Goal: Task Accomplishment & Management: Complete application form

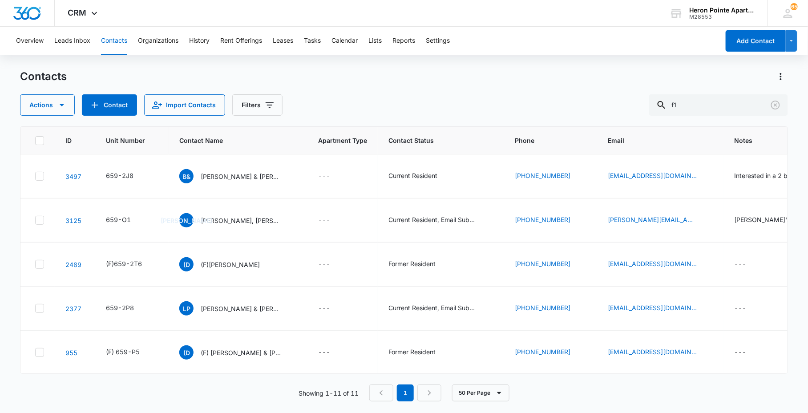
click at [553, 110] on div "Actions Contact Import Contacts Filters f1" at bounding box center [403, 104] width 767 height 21
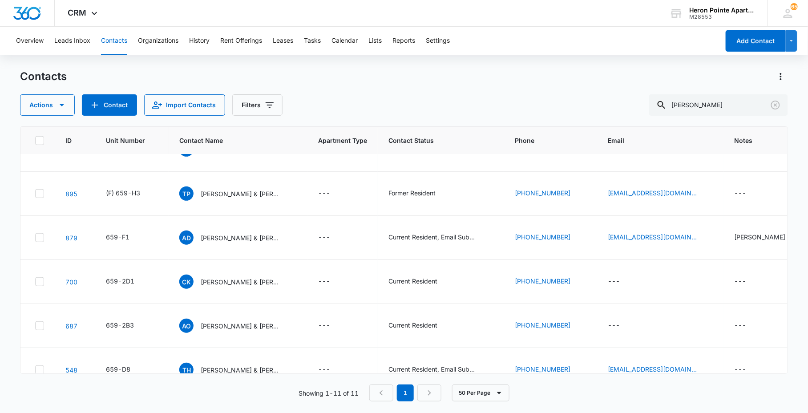
type input "[PERSON_NAME]"
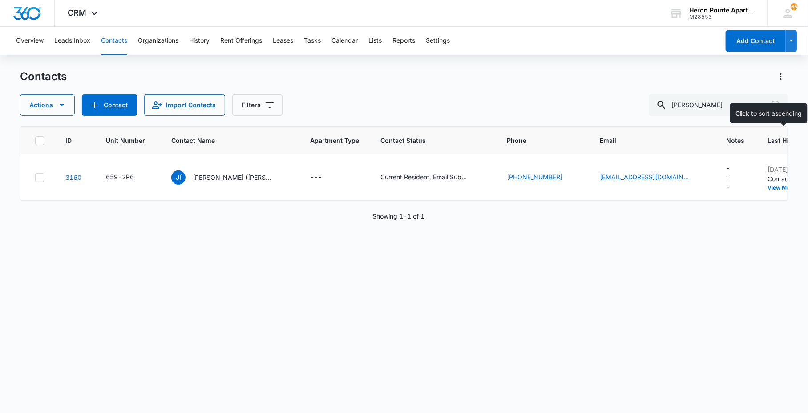
scroll to position [0, 0]
click at [73, 177] on link "3160" at bounding box center [73, 178] width 16 height 8
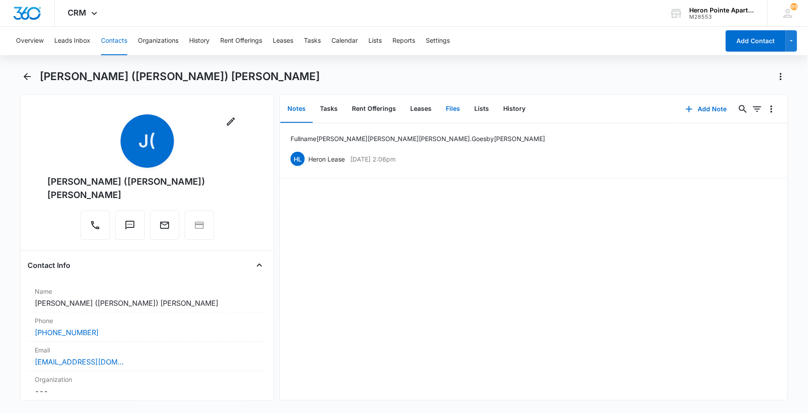
click at [447, 113] on button "Files" at bounding box center [453, 109] width 28 height 28
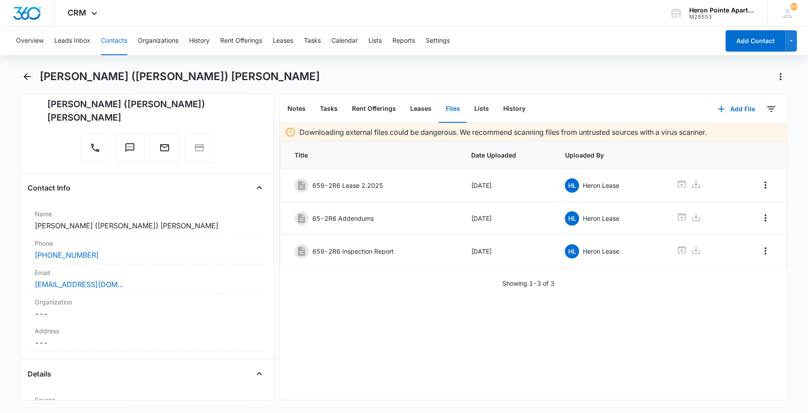
scroll to position [99, 0]
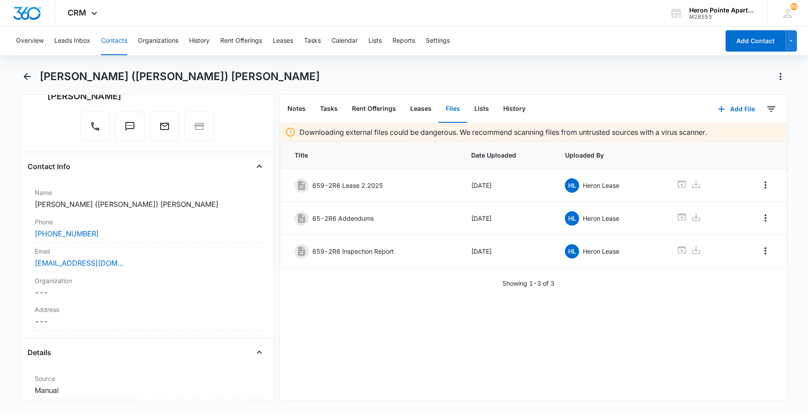
click at [112, 43] on button "Contacts" at bounding box center [114, 41] width 26 height 28
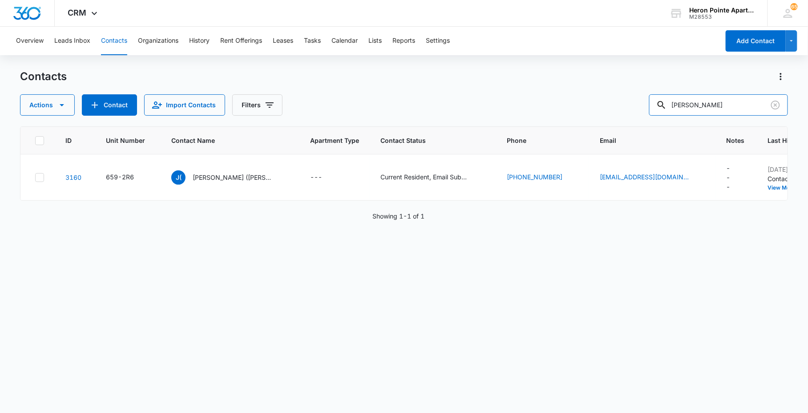
drag, startPoint x: 705, startPoint y: 107, endPoint x: 363, endPoint y: 33, distance: 349.7
click at [500, 73] on div "Contacts Actions Contact Import Contacts Filters [PERSON_NAME]" at bounding box center [403, 92] width 767 height 46
type input "s"
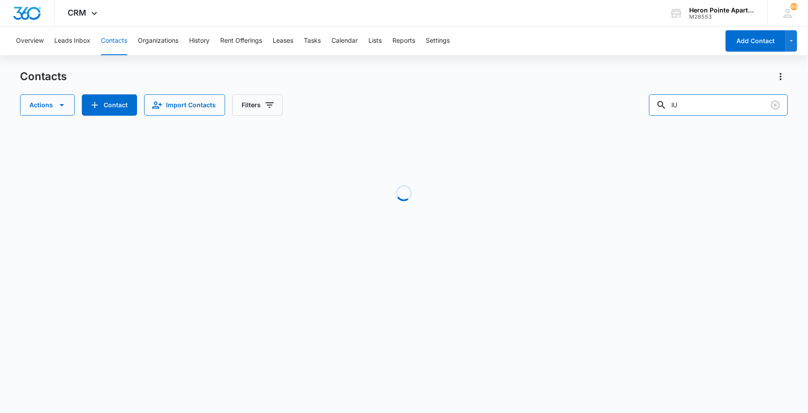
type input "l"
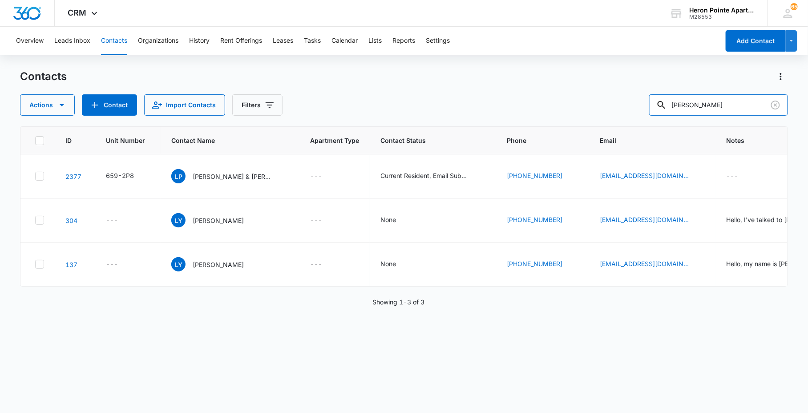
type input "[PERSON_NAME]"
click at [759, 44] on button "Add Contact" at bounding box center [756, 40] width 60 height 21
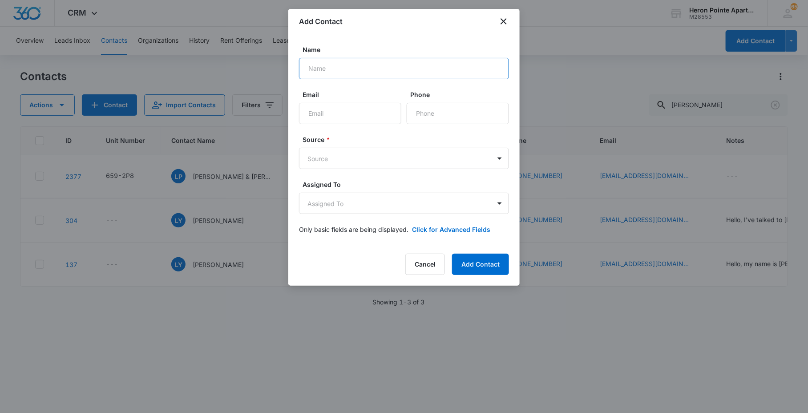
click at [352, 70] on input "Name" at bounding box center [404, 68] width 210 height 21
type input "K"
type input "[PERSON_NAME]"
type input "5"
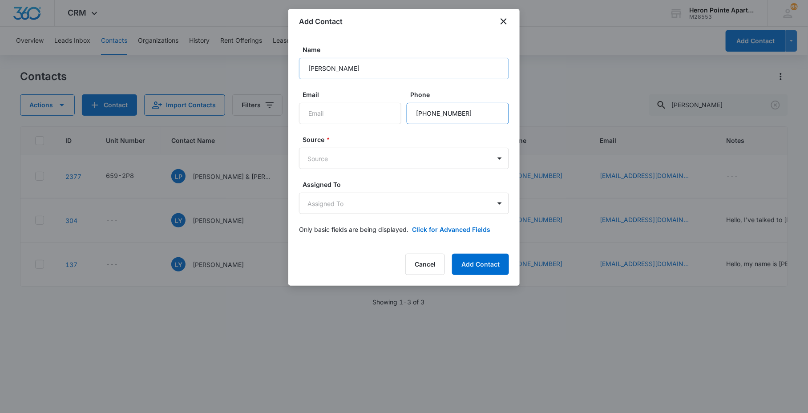
type input "[PHONE_NUMBER]"
type input "a"
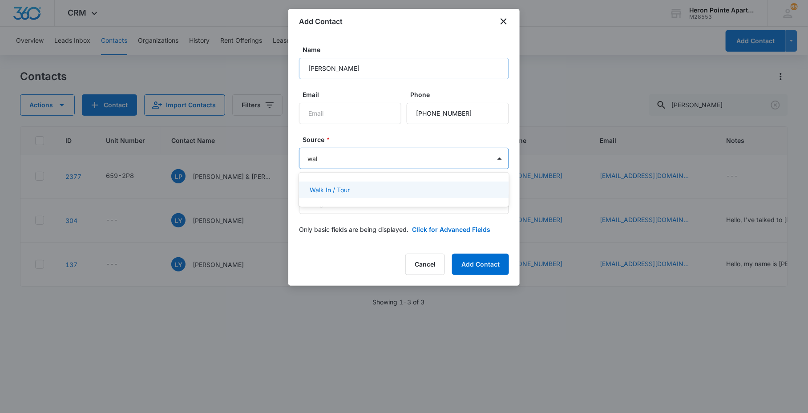
type input "walk"
click at [495, 259] on button "Add Contact" at bounding box center [480, 264] width 57 height 21
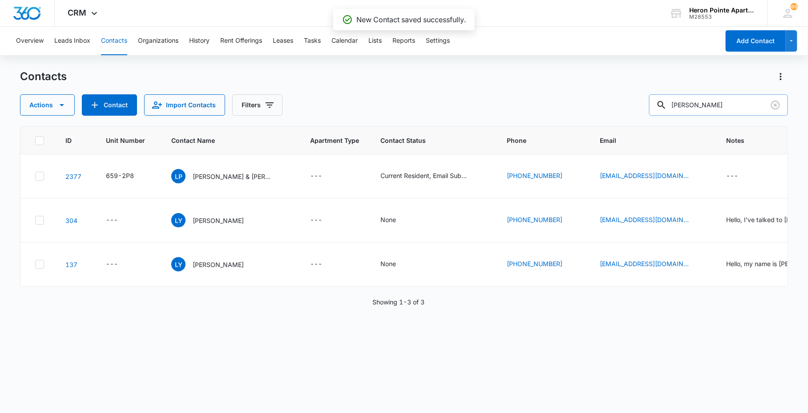
click at [735, 113] on input "[PERSON_NAME]" at bounding box center [718, 104] width 139 height 21
type input "[PERSON_NAME]"
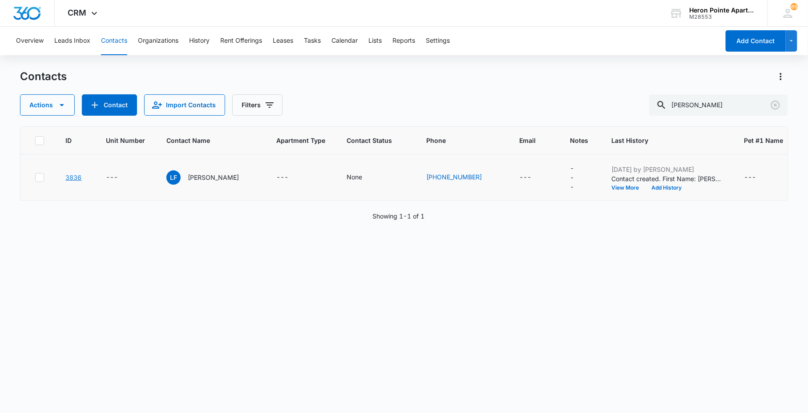
click at [77, 177] on link "3836" at bounding box center [73, 178] width 16 height 8
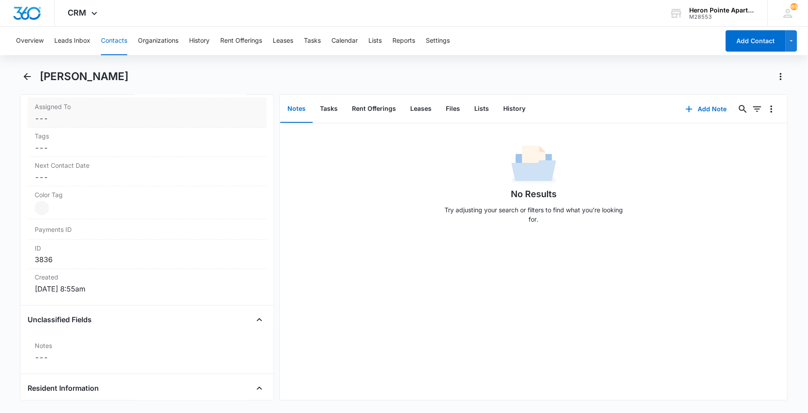
scroll to position [445, 0]
click at [34, 74] on button "Back" at bounding box center [27, 76] width 14 height 14
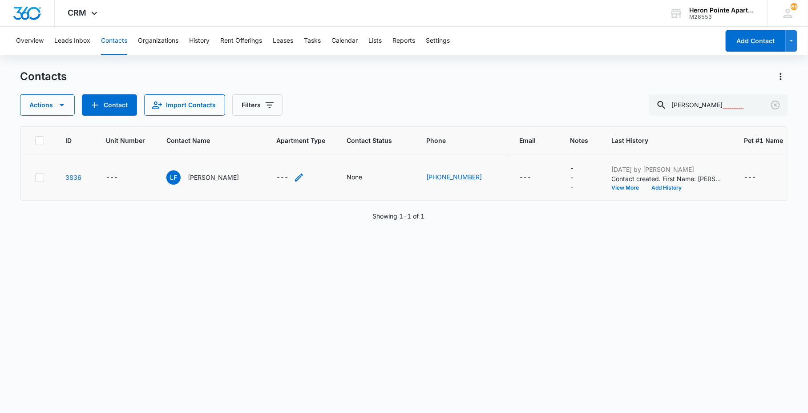
click at [299, 175] on icon "Apartment Type - - Select to Edit Field" at bounding box center [299, 177] width 11 height 11
click at [288, 177] on div "---" at bounding box center [282, 177] width 12 height 11
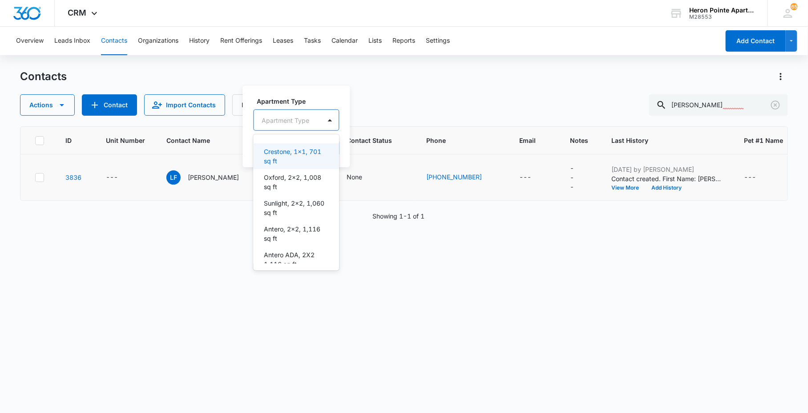
click at [310, 121] on div "Apartment Type" at bounding box center [287, 120] width 67 height 20
click at [303, 186] on p "Oxford, 2x2, 1,008 sq ft" at bounding box center [295, 182] width 63 height 19
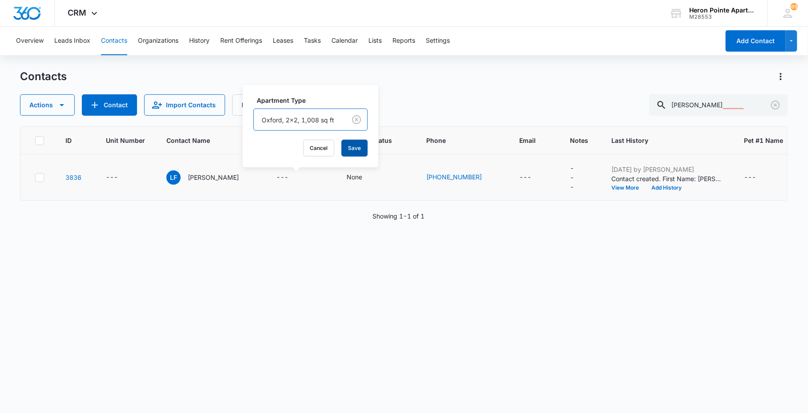
click at [352, 147] on button "Save" at bounding box center [355, 148] width 26 height 17
click at [357, 179] on div "None" at bounding box center [355, 176] width 16 height 9
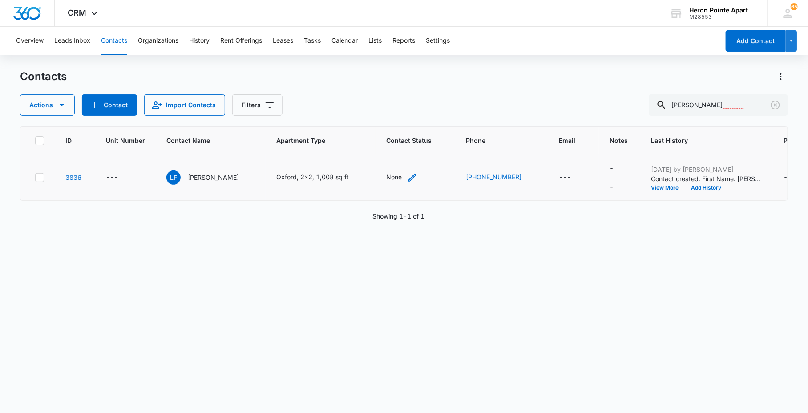
click at [414, 176] on icon "Contact Status - None - Select to Edit Field" at bounding box center [412, 177] width 11 height 11
click at [408, 129] on div "Contact Status" at bounding box center [397, 120] width 63 height 20
type input "appl"
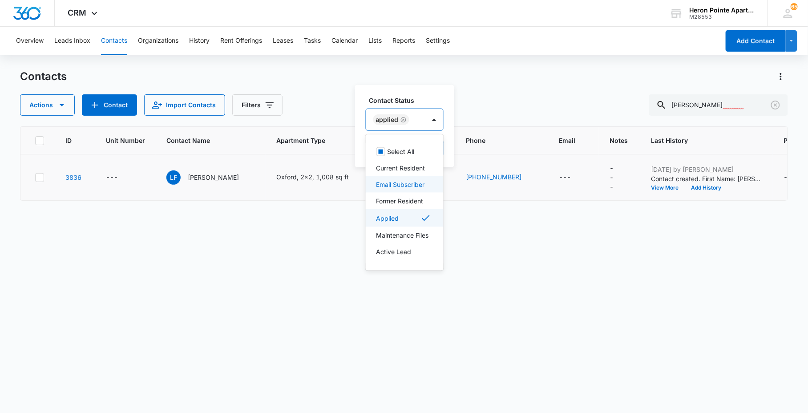
click at [403, 189] on p "Email Subscriber" at bounding box center [400, 184] width 48 height 9
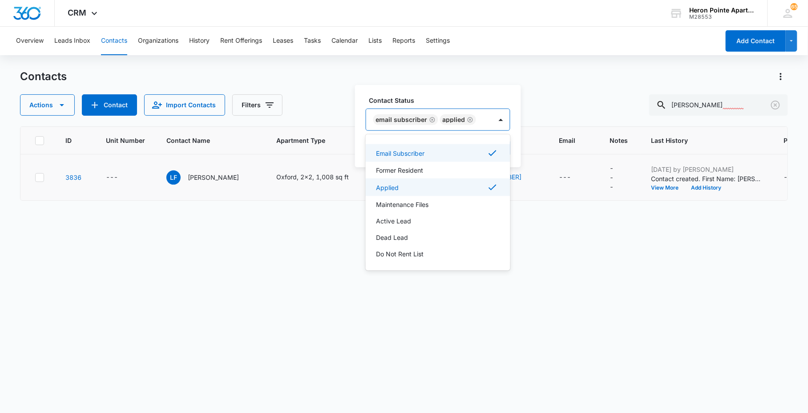
click at [447, 96] on label "Contact Status" at bounding box center [441, 100] width 145 height 9
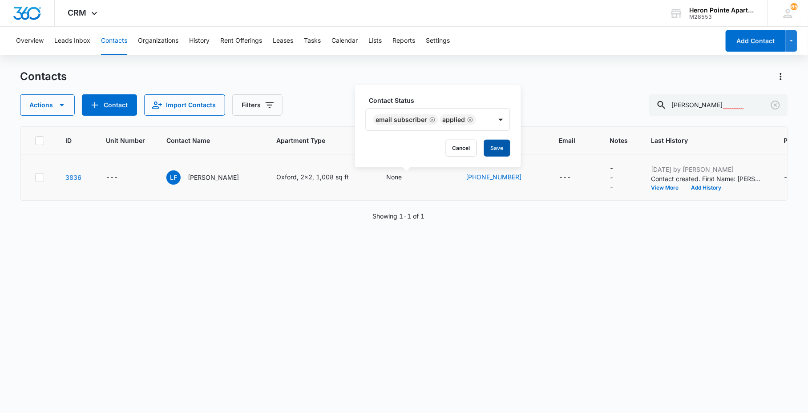
click at [496, 151] on button "Save" at bounding box center [497, 148] width 26 height 17
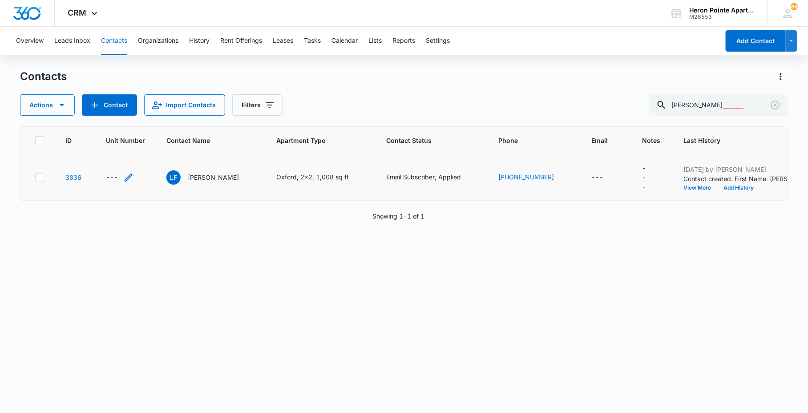
click at [121, 176] on div "---" at bounding box center [120, 177] width 28 height 11
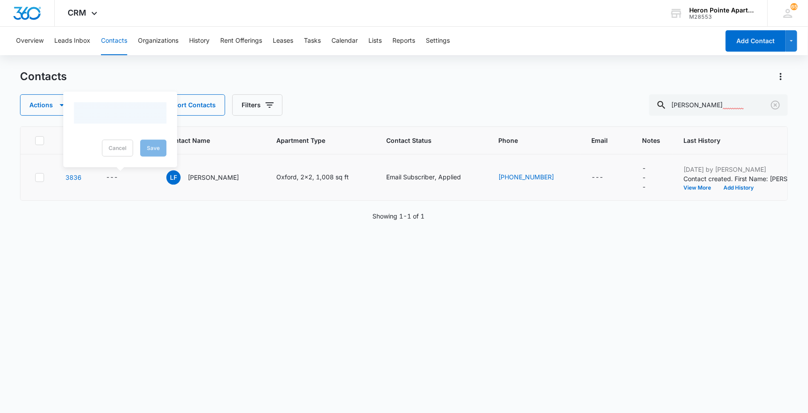
click at [116, 116] on div at bounding box center [120, 112] width 93 height 21
click at [116, 113] on input "Unit Number" at bounding box center [125, 119] width 112 height 21
type input "5"
type input "659-B4"
click at [165, 145] on button "Save" at bounding box center [168, 148] width 26 height 17
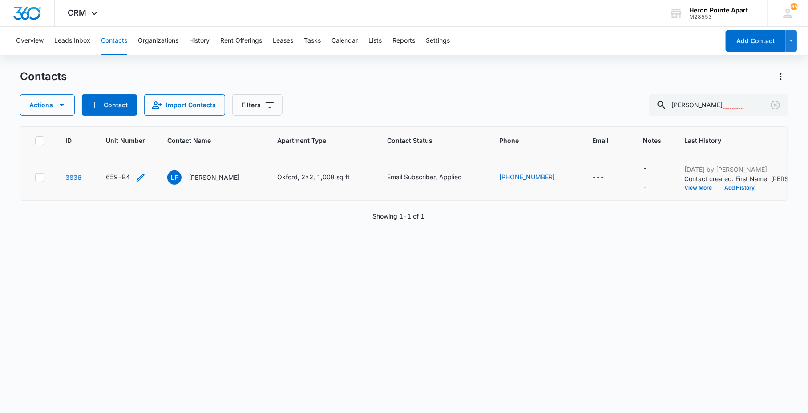
click at [141, 176] on icon "Unit Number - 659-B4 - Select to Edit Field" at bounding box center [140, 177] width 11 height 11
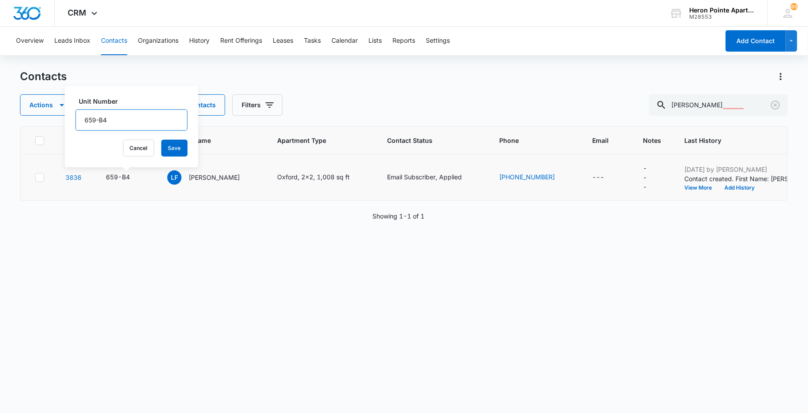
click at [135, 126] on input "659-B4" at bounding box center [132, 119] width 112 height 21
type input "659-B4 (APP)"
click at [168, 151] on button "Save" at bounding box center [175, 148] width 26 height 17
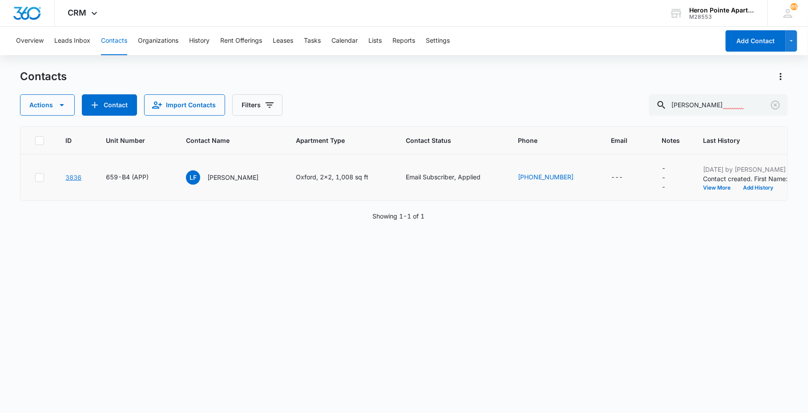
click at [76, 175] on link "3836" at bounding box center [73, 178] width 16 height 8
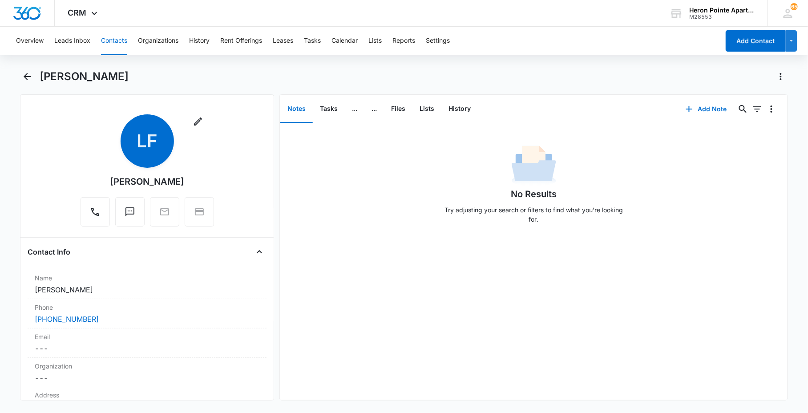
click at [124, 37] on button "Contacts" at bounding box center [114, 41] width 26 height 28
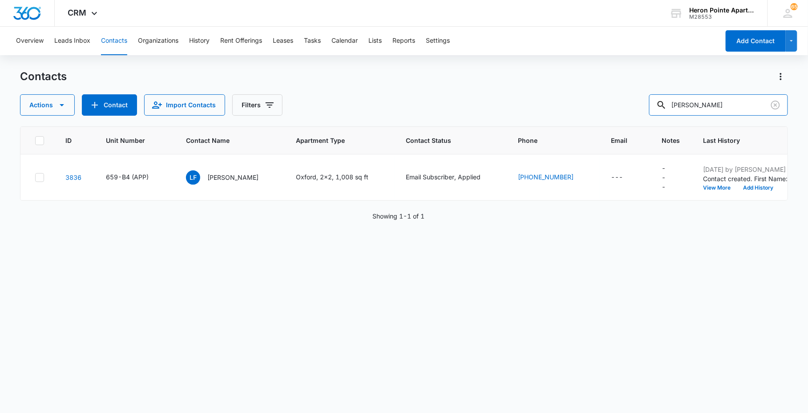
click at [568, 96] on div "Actions Contact Import Contacts Filters [PERSON_NAME]" at bounding box center [403, 104] width 767 height 21
type input "n3"
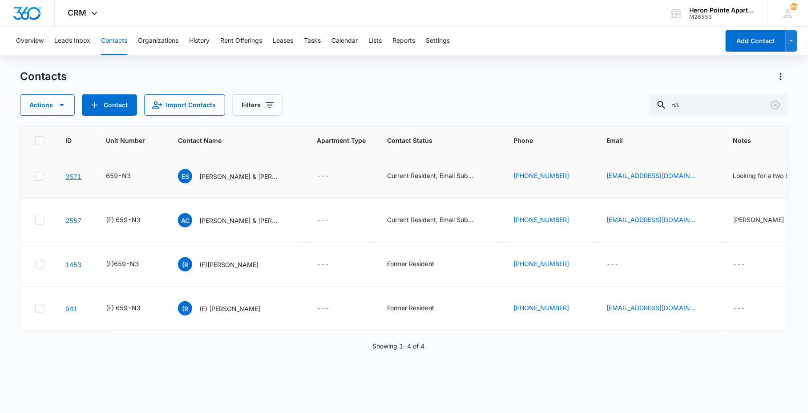
click at [73, 177] on link "3571" at bounding box center [73, 177] width 16 height 8
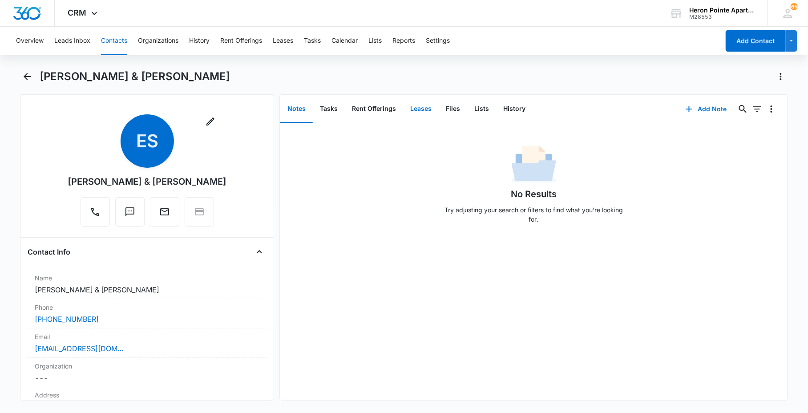
click at [425, 112] on button "Leases" at bounding box center [421, 109] width 36 height 28
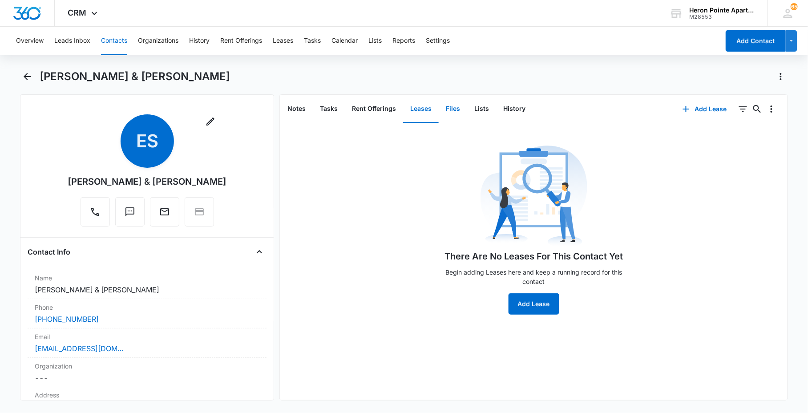
click at [456, 106] on button "Files" at bounding box center [453, 109] width 28 height 28
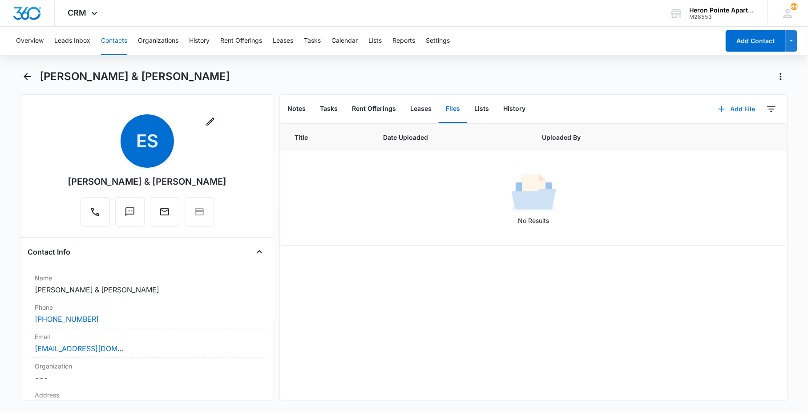
click at [734, 103] on button "Add File" at bounding box center [736, 108] width 55 height 21
click at [721, 132] on button "Upload Files" at bounding box center [730, 136] width 68 height 13
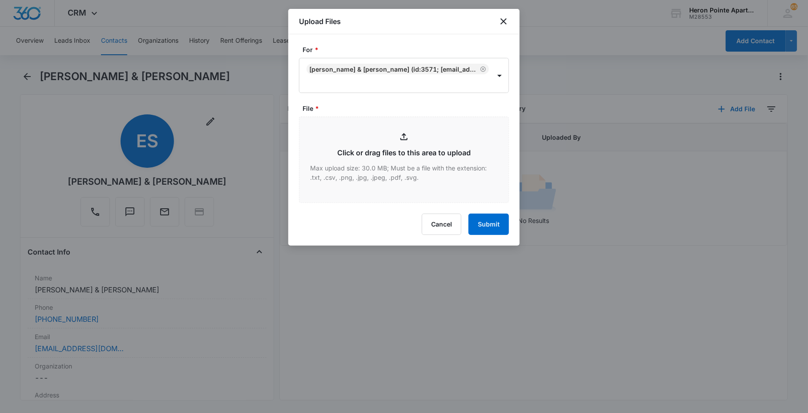
type input "C:\fakepath\AIDLandlordLeasingAgent.pdf"
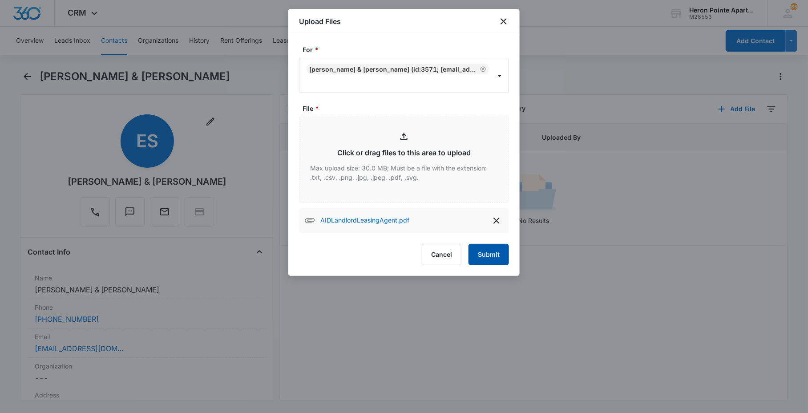
click at [483, 262] on button "Submit" at bounding box center [488, 254] width 40 height 21
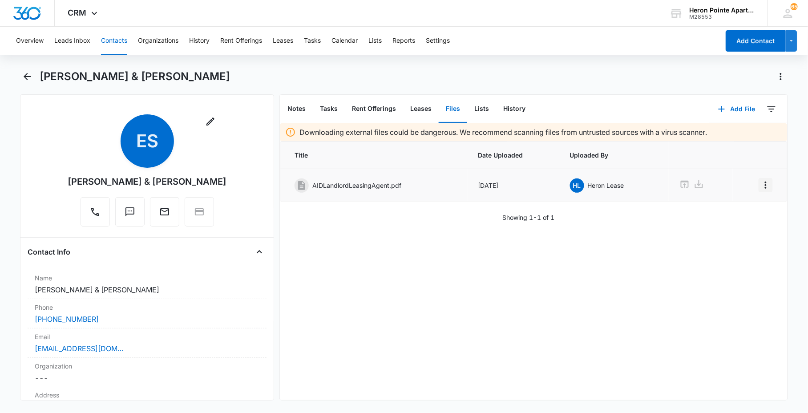
click at [760, 181] on icon "Overflow Menu" at bounding box center [765, 185] width 11 height 11
click at [745, 214] on button "Edit" at bounding box center [739, 209] width 51 height 13
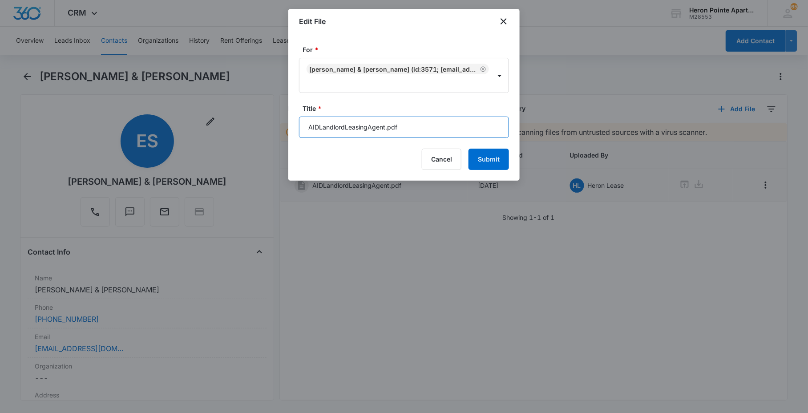
drag, startPoint x: 386, startPoint y: 126, endPoint x: 27, endPoint y: 121, distance: 359.5
click at [237, 128] on body "CRM Apps Reputation Websites Forms CRM Email Social Content Ads Intelligence Fi…" at bounding box center [404, 206] width 808 height 413
type input "Insurance.pdf"
click at [485, 160] on button "Submit" at bounding box center [488, 159] width 40 height 21
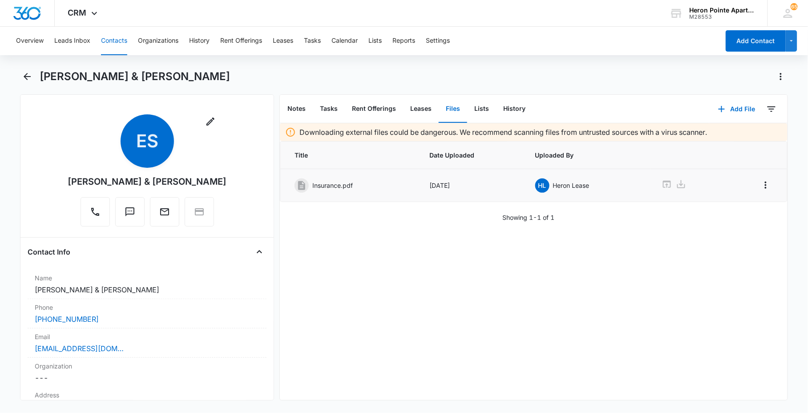
click at [791, 161] on main "[PERSON_NAME] & [PERSON_NAME] Remove ES [PERSON_NAME] & [PERSON_NAME] Contact I…" at bounding box center [404, 240] width 808 height 342
click at [107, 46] on button "Contacts" at bounding box center [114, 41] width 26 height 28
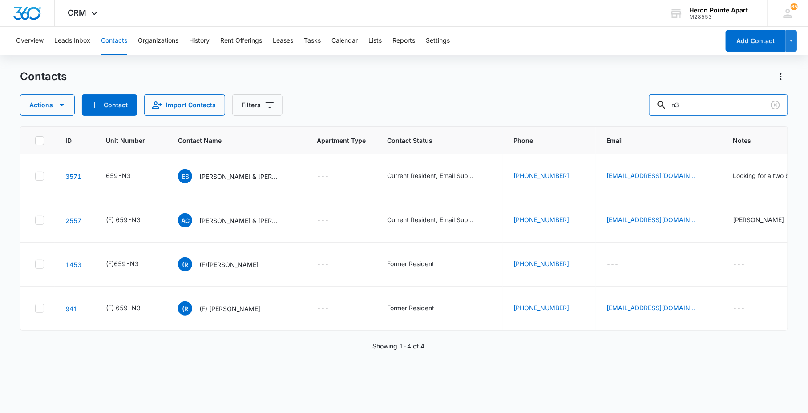
click at [513, 123] on div "Contacts Actions Contact Import Contacts Filters n3 ID Unit Number Contact Name…" at bounding box center [403, 240] width 767 height 343
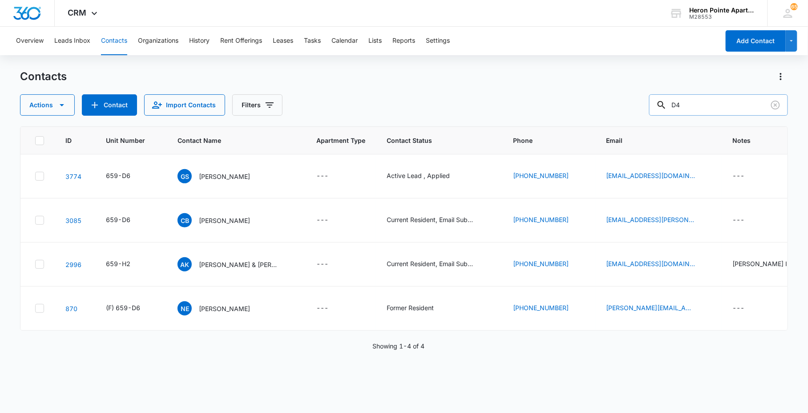
type input "D4"
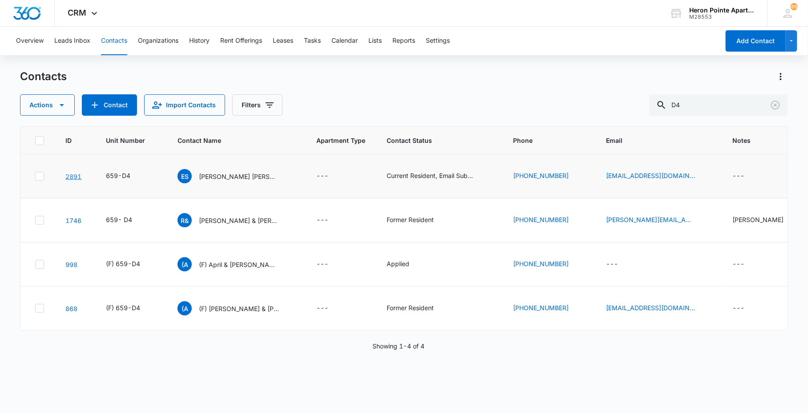
click at [79, 176] on link "2891" at bounding box center [73, 177] width 16 height 8
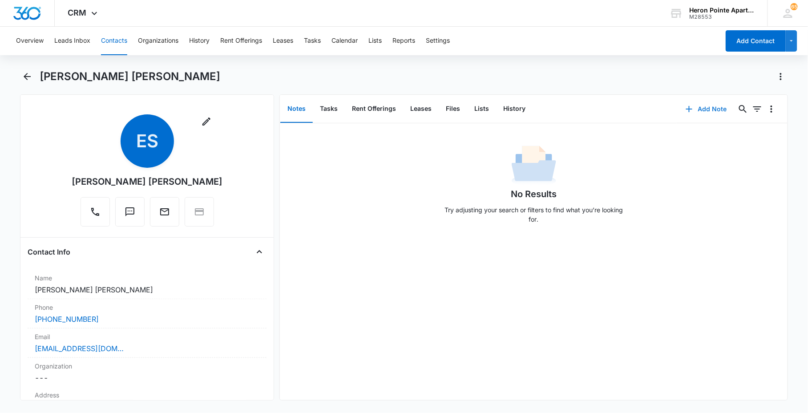
click at [690, 111] on button "Add Note" at bounding box center [706, 108] width 59 height 21
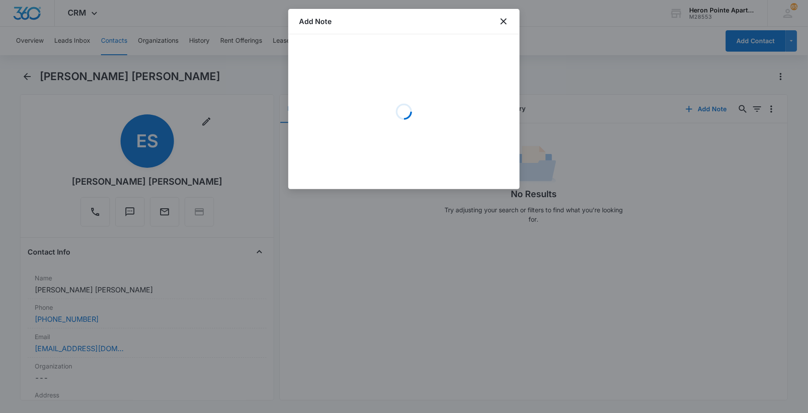
click at [509, 21] on div "Add Note" at bounding box center [403, 21] width 231 height 25
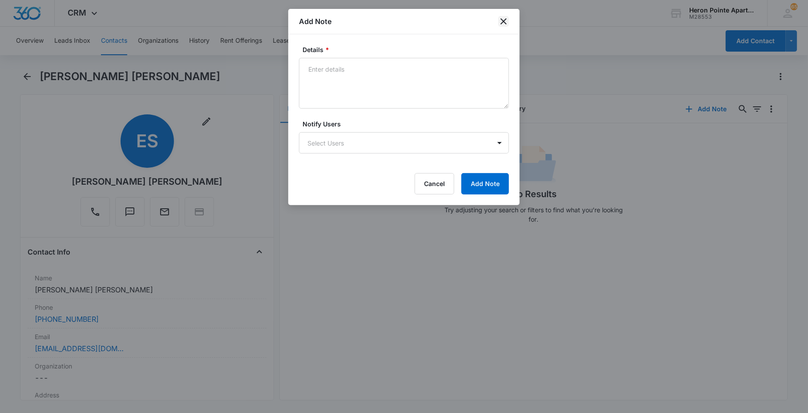
click at [506, 23] on icon "close" at bounding box center [503, 21] width 11 height 11
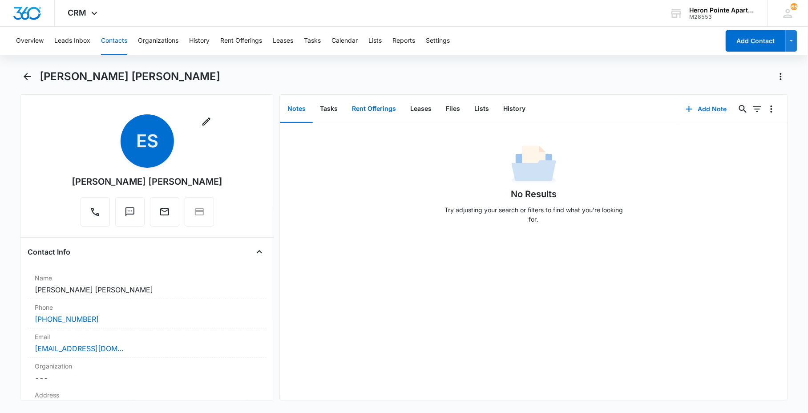
click at [345, 108] on button "Rent Offerings" at bounding box center [374, 109] width 58 height 28
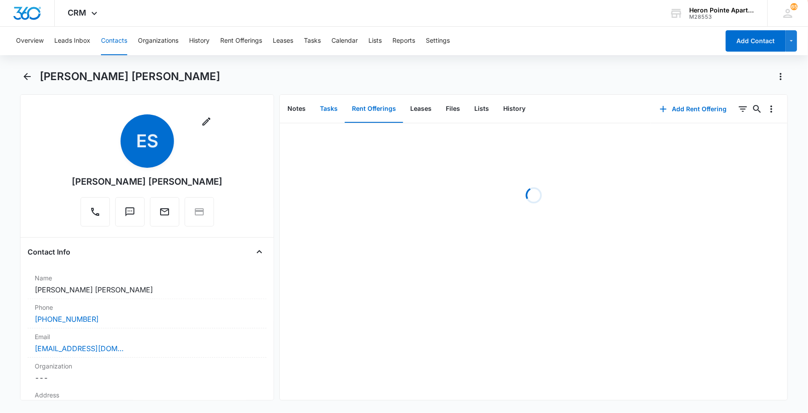
click at [339, 109] on button "Tasks" at bounding box center [329, 109] width 32 height 28
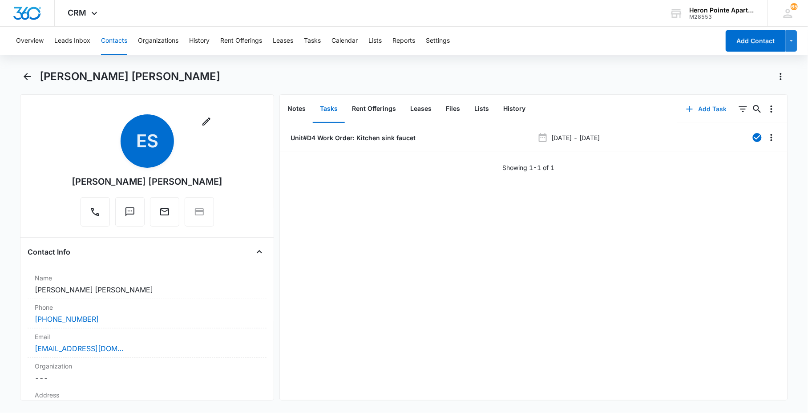
click at [700, 104] on button "Add Task" at bounding box center [706, 108] width 59 height 21
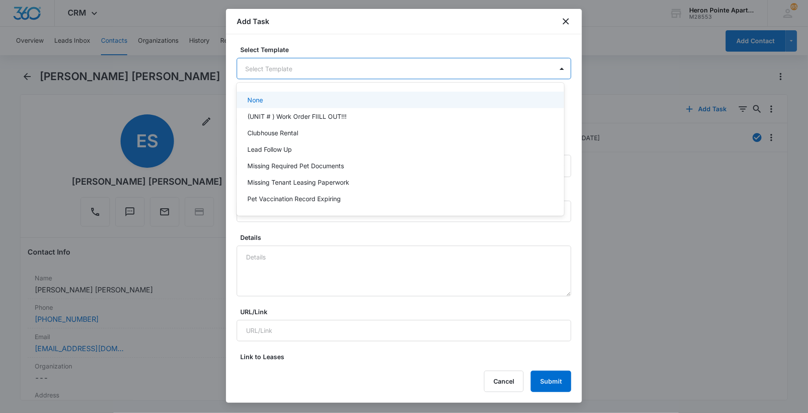
click at [305, 65] on body "CRM Apps Reputation Websites Forms CRM Email Social Content Ads Intelligence Fi…" at bounding box center [404, 206] width 808 height 413
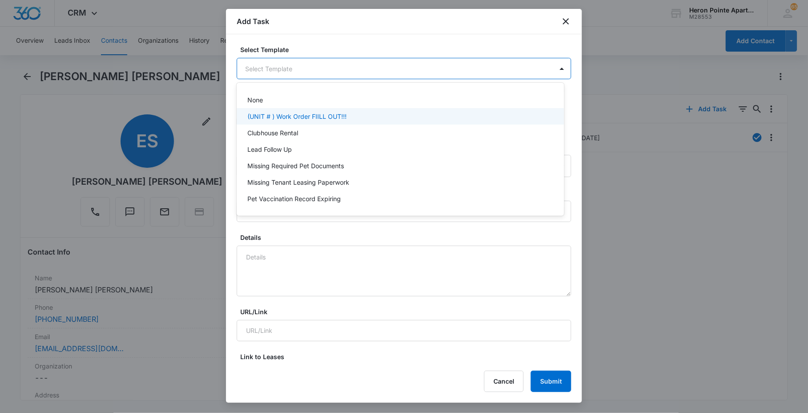
click at [301, 113] on p "(UNIT # ) Work Order FIILL OUT!!!" at bounding box center [296, 116] width 99 height 9
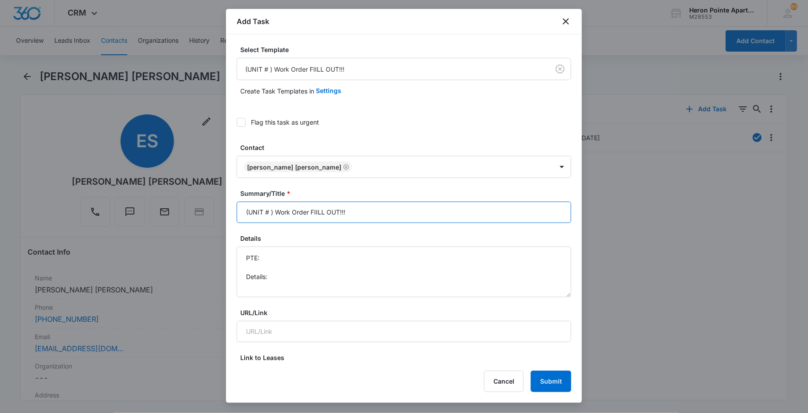
click at [273, 210] on input "(UNIT # ) Work Order FIILL OUT!!!" at bounding box center [404, 212] width 335 height 21
drag, startPoint x: 321, startPoint y: 214, endPoint x: 769, endPoint y: 215, distance: 447.6
click at [769, 215] on body "CRM Apps Reputation Websites Forms CRM Email Social Content Ads Intelligence Fi…" at bounding box center [404, 206] width 808 height 413
type input "(UNIT #D4 ) Work Order: Microwave [PERSON_NAME]"
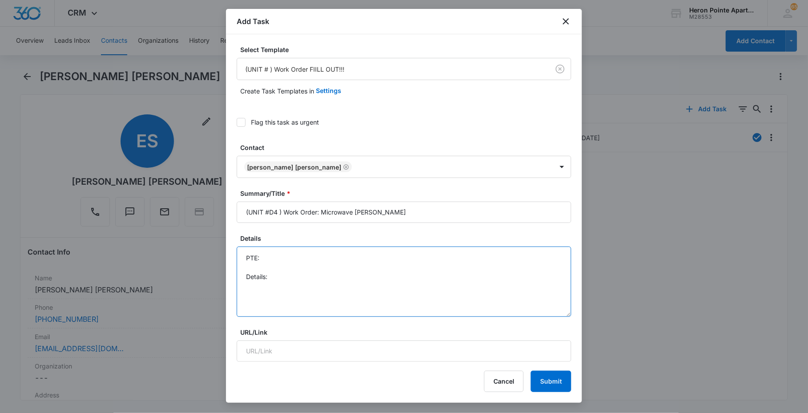
drag, startPoint x: 562, startPoint y: 294, endPoint x: 390, endPoint y: 310, distance: 172.9
click at [538, 317] on textarea "PTE: Details:" at bounding box center [404, 281] width 335 height 70
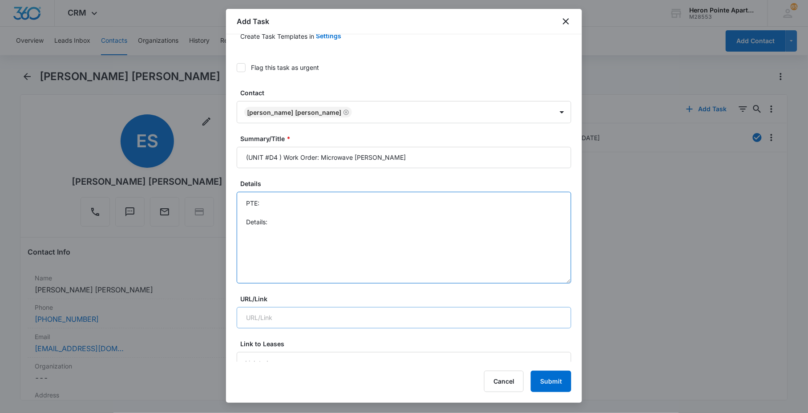
scroll to position [99, 0]
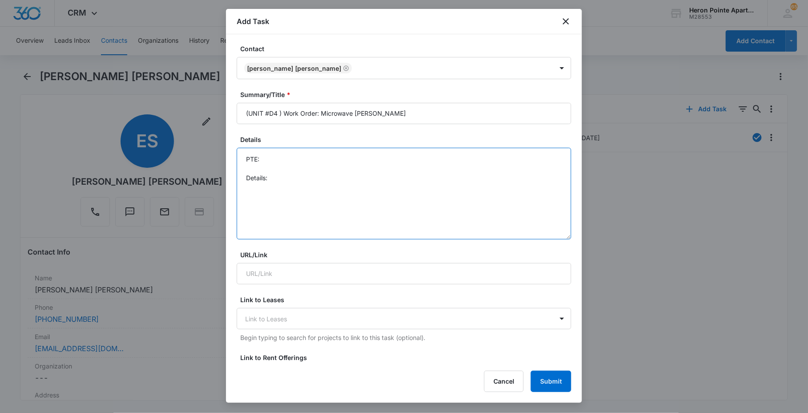
click at [302, 183] on textarea "PTE: Details:" at bounding box center [404, 194] width 335 height 92
paste textarea "Hello, The microwave went out. We flipped the switch at the [PERSON_NAME] box b…"
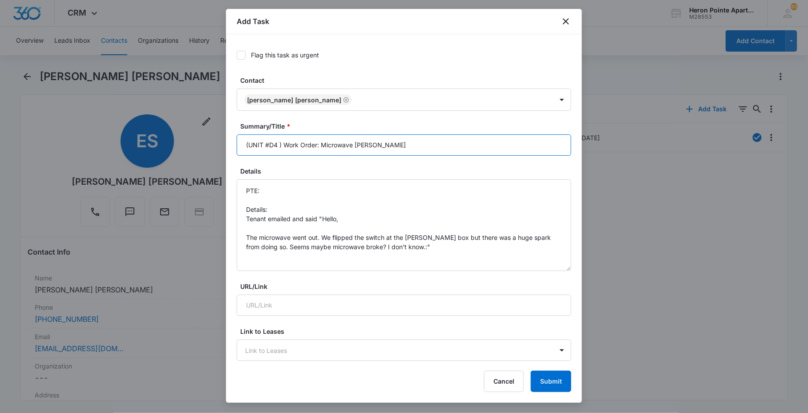
scroll to position [49, 0]
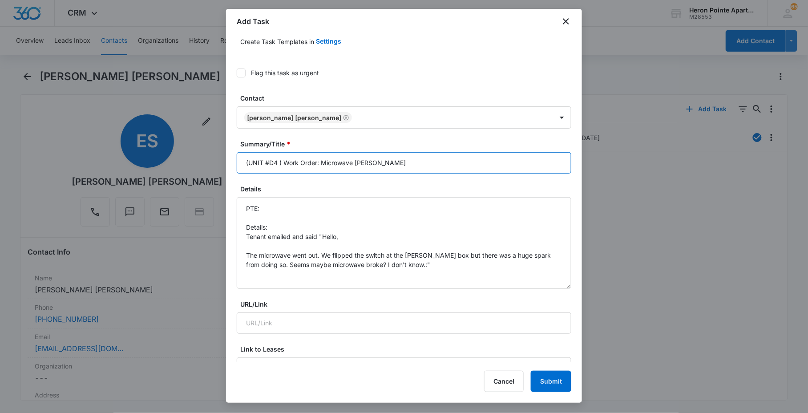
click at [271, 157] on input "(UNIT #D4 ) Work Order: Microwave [PERSON_NAME]" at bounding box center [404, 162] width 335 height 21
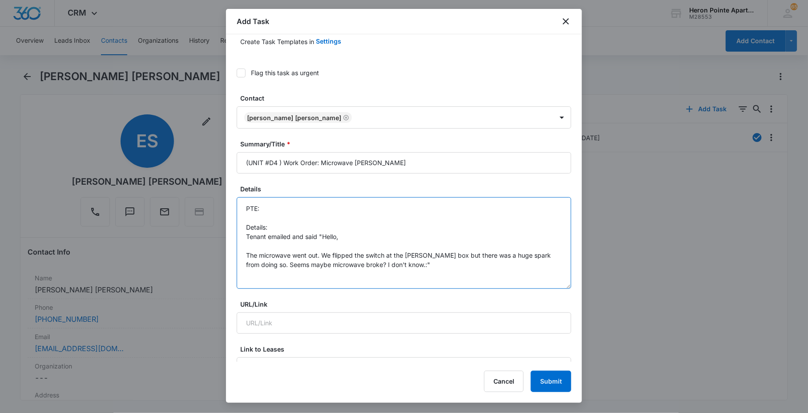
click at [267, 209] on textarea "PTE: Details: Tenant emailed and said "Hello, The microwave went out. We flippe…" at bounding box center [404, 243] width 335 height 92
click at [258, 224] on textarea "PTE: Details: Tenant emailed and said "Hello, The microwave went out. We flippe…" at bounding box center [404, 243] width 335 height 92
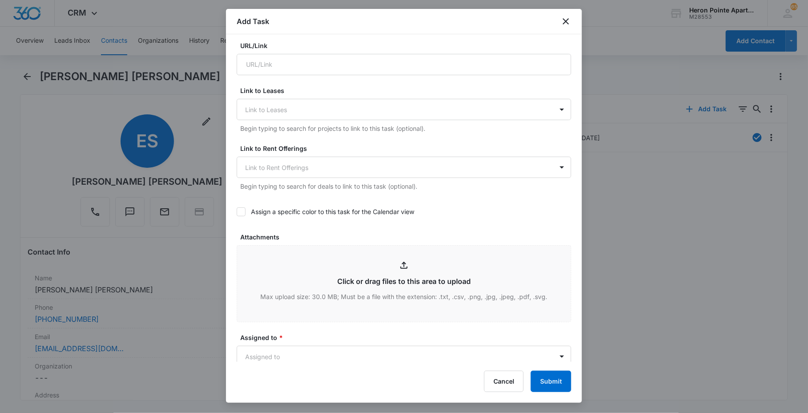
scroll to position [346, 0]
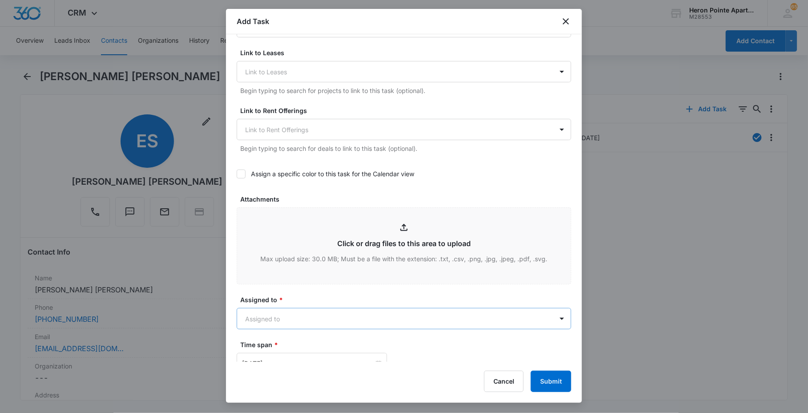
type textarea "PTE: [PHONE_NUMBER] Details: Tenant emailed and said "Hello, The microwave went…"
click at [299, 315] on body "CRM Apps Reputation Websites Forms CRM Email Social Content Ads Intelligence Fi…" at bounding box center [404, 206] width 808 height 413
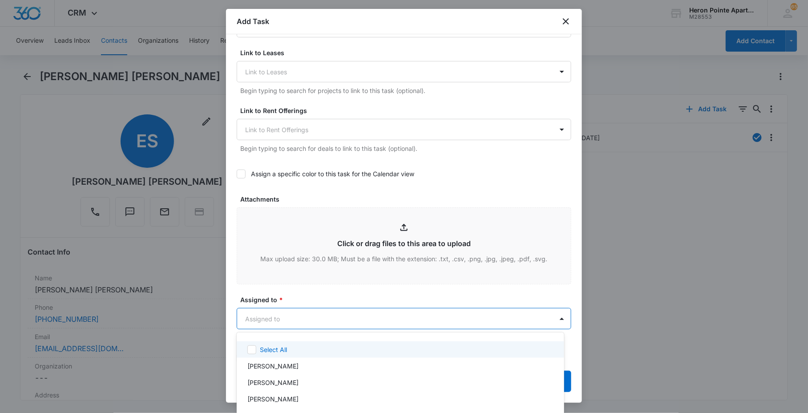
type input "a"
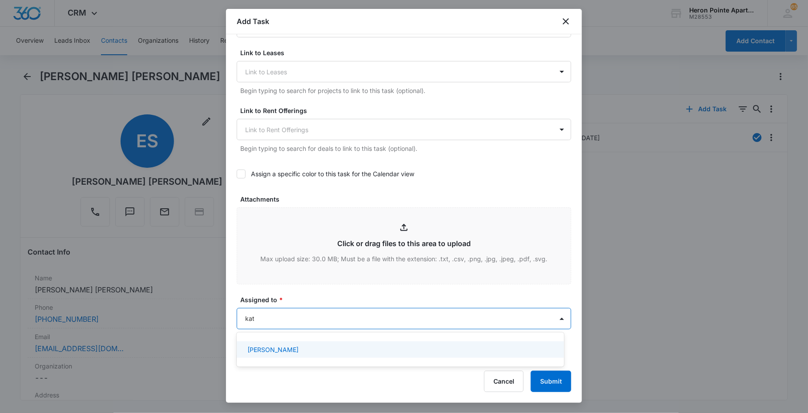
type input "[DEMOGRAPHIC_DATA]"
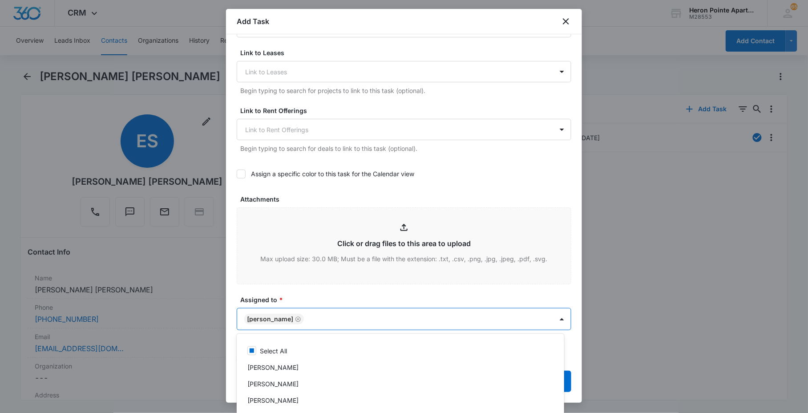
click at [310, 297] on div at bounding box center [404, 206] width 808 height 413
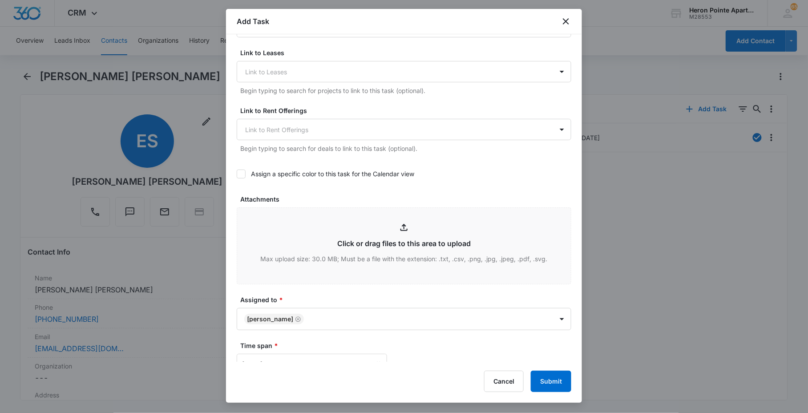
scroll to position [536, 0]
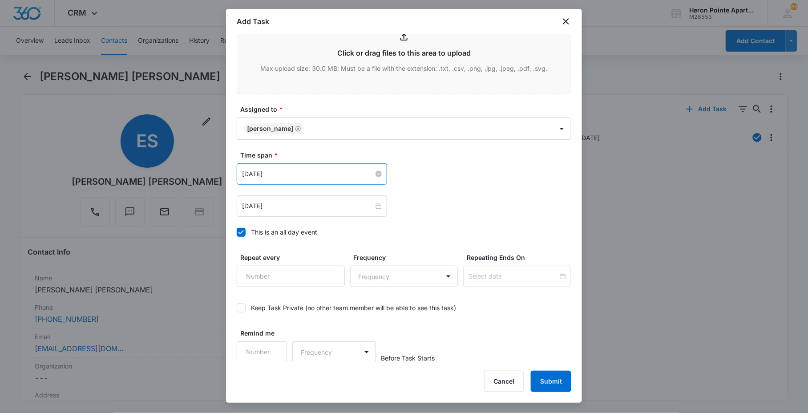
click at [298, 177] on input "[DATE]" at bounding box center [308, 174] width 132 height 10
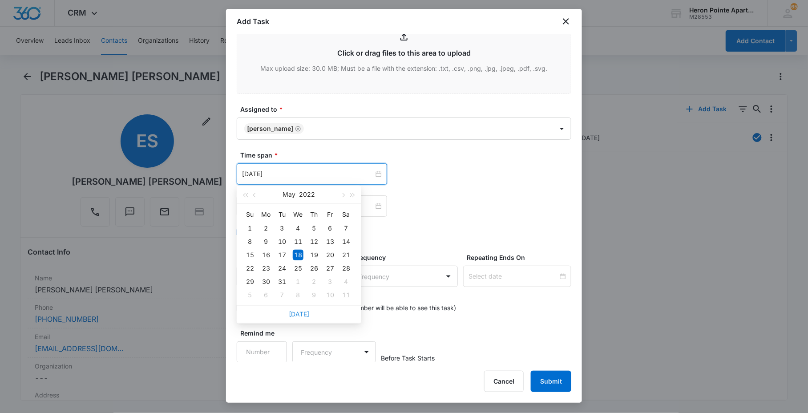
click at [295, 313] on link "[DATE]" at bounding box center [299, 314] width 20 height 8
type input "[DATE]"
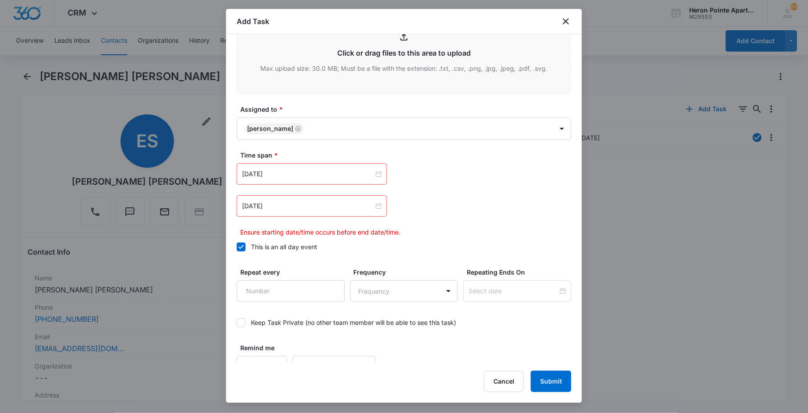
click at [287, 213] on div "[DATE]" at bounding box center [312, 205] width 150 height 21
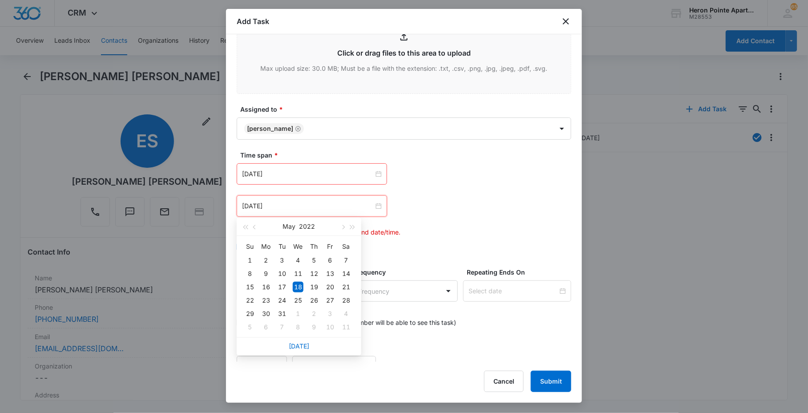
click at [300, 353] on div "[DATE]" at bounding box center [299, 346] width 125 height 18
click at [306, 342] on link "[DATE]" at bounding box center [299, 346] width 20 height 8
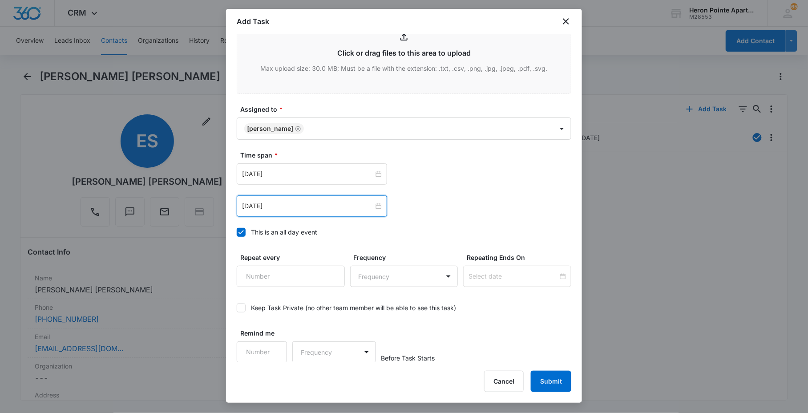
click at [292, 209] on input "[DATE]" at bounding box center [308, 206] width 132 height 10
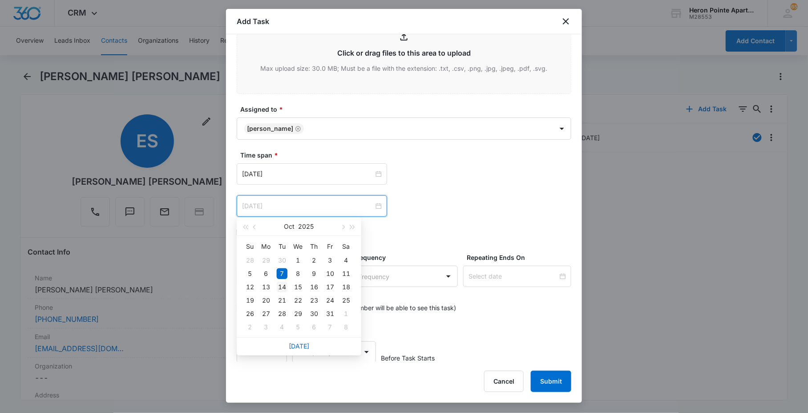
type input "[DATE]"
drag, startPoint x: 283, startPoint y: 283, endPoint x: 300, endPoint y: 273, distance: 20.4
click at [283, 283] on div "14" at bounding box center [282, 287] width 11 height 11
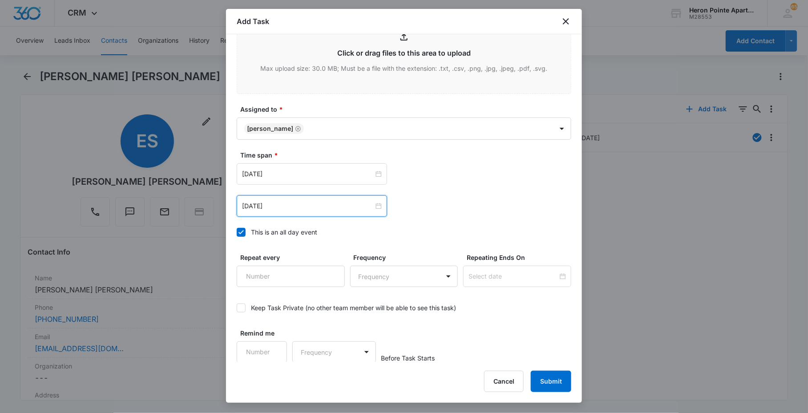
click at [428, 202] on div "[DATE] [DATE] Su Mo Tu We Th Fr Sa 28 29 30 1 2 3 4 5 6 7 8 9 10 11 12 13 14 15…" at bounding box center [404, 205] width 335 height 21
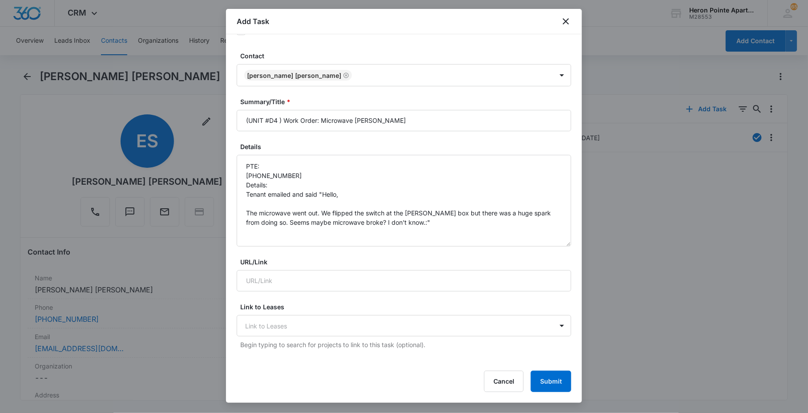
scroll to position [91, 0]
click at [418, 212] on textarea "PTE: [PHONE_NUMBER] Details: Tenant emailed and said "Hello, The microwave went…" at bounding box center [404, 201] width 335 height 92
type textarea "PTE: [PHONE_NUMBER] Details: Tenant emailed and said "Hello, The microwave went…"
click at [545, 386] on button "Submit" at bounding box center [551, 381] width 40 height 21
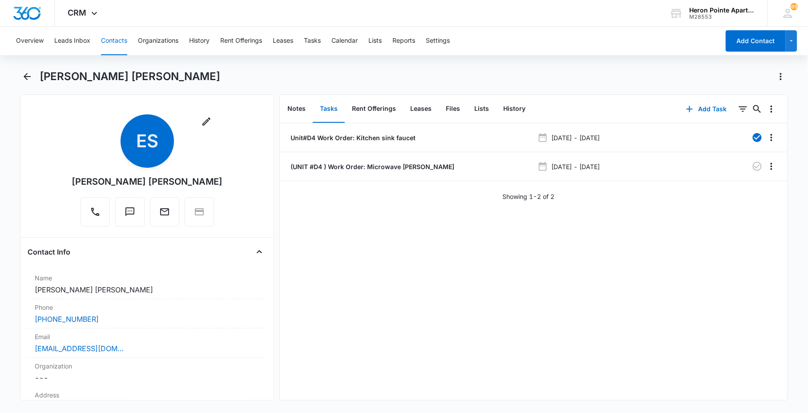
click at [109, 35] on button "Contacts" at bounding box center [114, 41] width 26 height 28
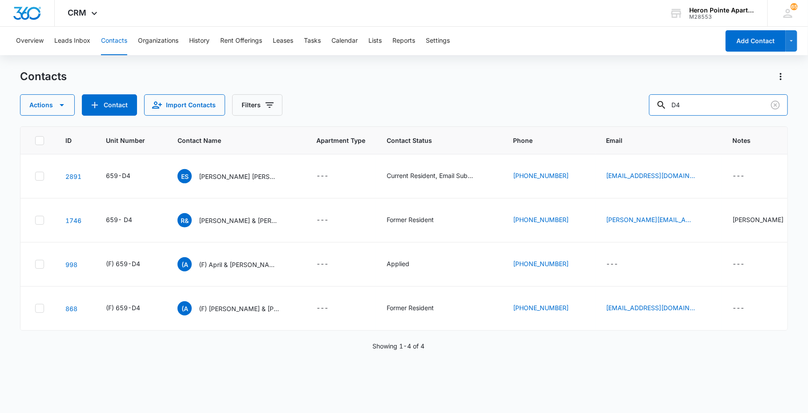
drag, startPoint x: 721, startPoint y: 105, endPoint x: 350, endPoint y: 107, distance: 371.1
click at [463, 106] on div "Actions Contact Import Contacts Filters D4" at bounding box center [403, 104] width 767 height 21
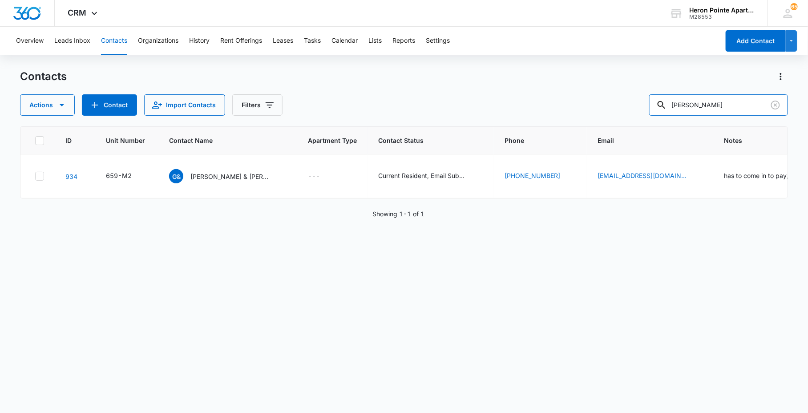
click at [570, 110] on div "Actions Contact Import Contacts Filters [PERSON_NAME]" at bounding box center [403, 104] width 767 height 21
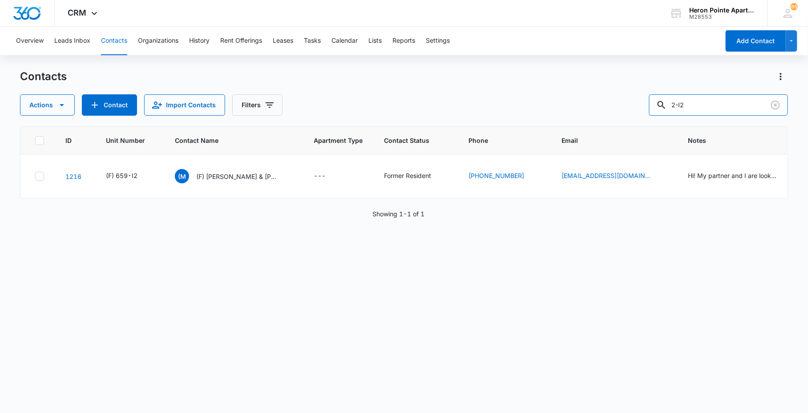
click at [562, 140] on div "Contacts Actions Contact Import Contacts Filters 2-I2 ID Unit Number Contact Na…" at bounding box center [403, 240] width 767 height 343
type input "b"
type input "[PERSON_NAME]"
